Goal: Task Accomplishment & Management: Use online tool/utility

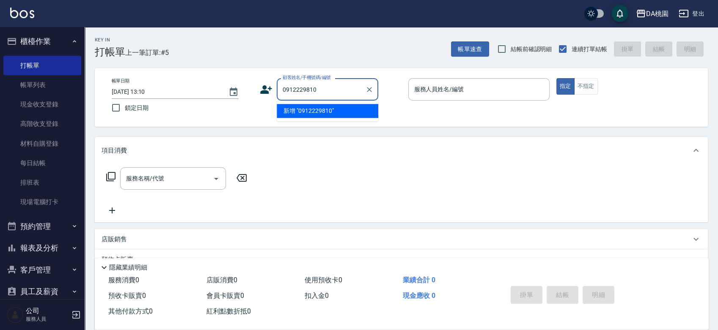
type input "0912229810"
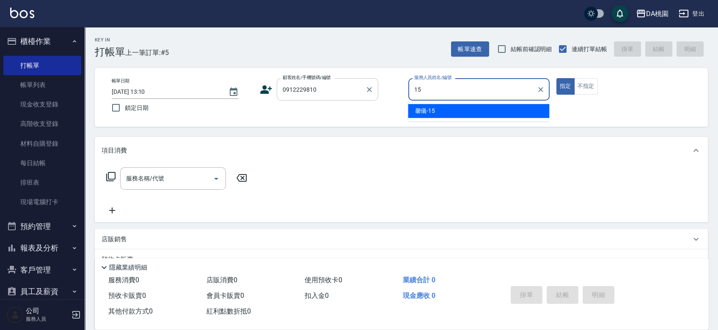
type input "馨儀-15"
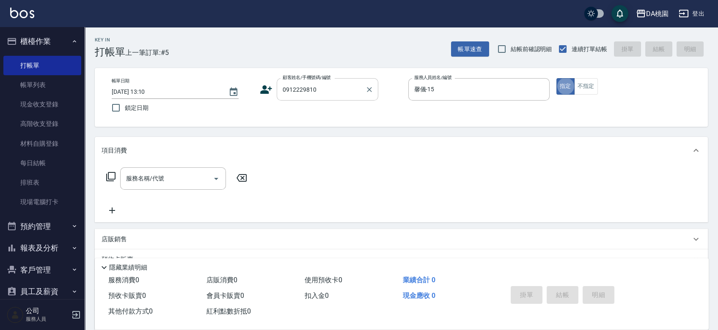
type button "true"
type input "200"
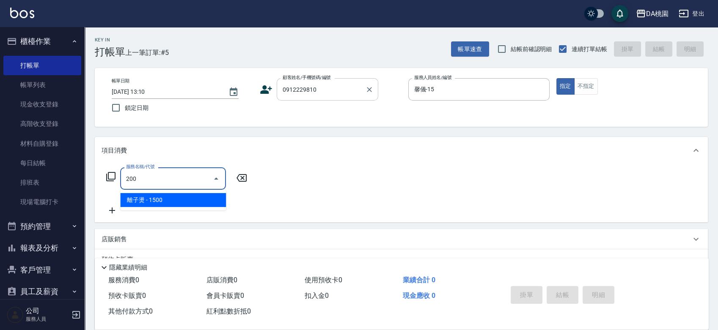
type input "150"
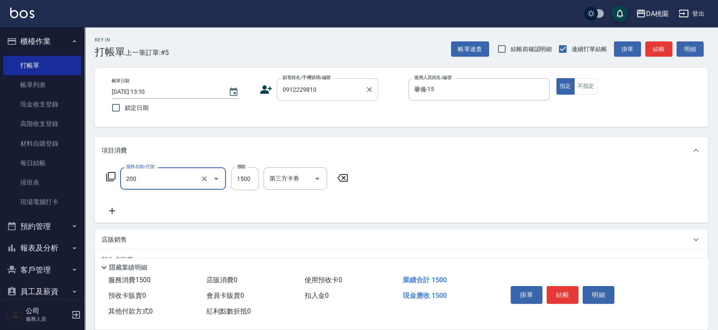
type input "離子燙(200)"
type input "1"
type input "0"
type input "130"
type input "10"
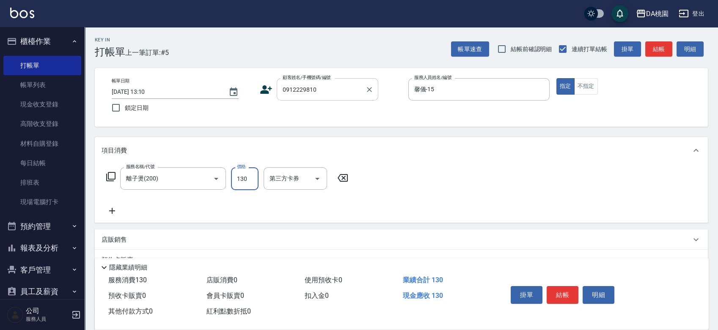
type input "1300"
type input "130"
type input "1300"
click at [568, 288] on button "結帳" at bounding box center [563, 295] width 32 height 18
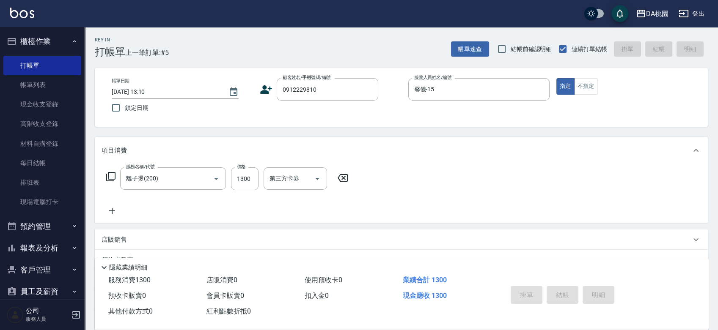
type input "[DATE] 14:11"
type input "0"
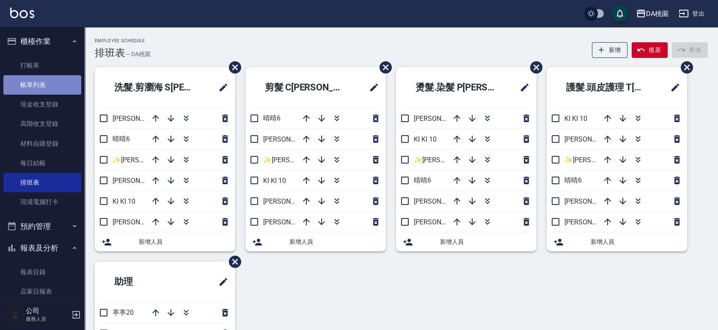
click at [57, 89] on link "帳單列表" at bounding box center [42, 84] width 78 height 19
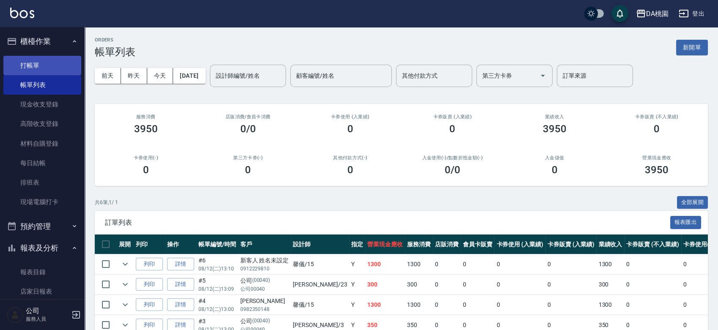
click at [39, 62] on link "打帳單" at bounding box center [42, 65] width 78 height 19
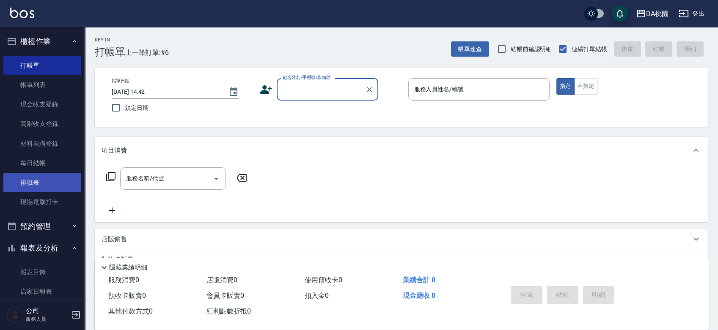
click at [38, 183] on link "排班表" at bounding box center [42, 182] width 78 height 19
